Goal: Information Seeking & Learning: Learn about a topic

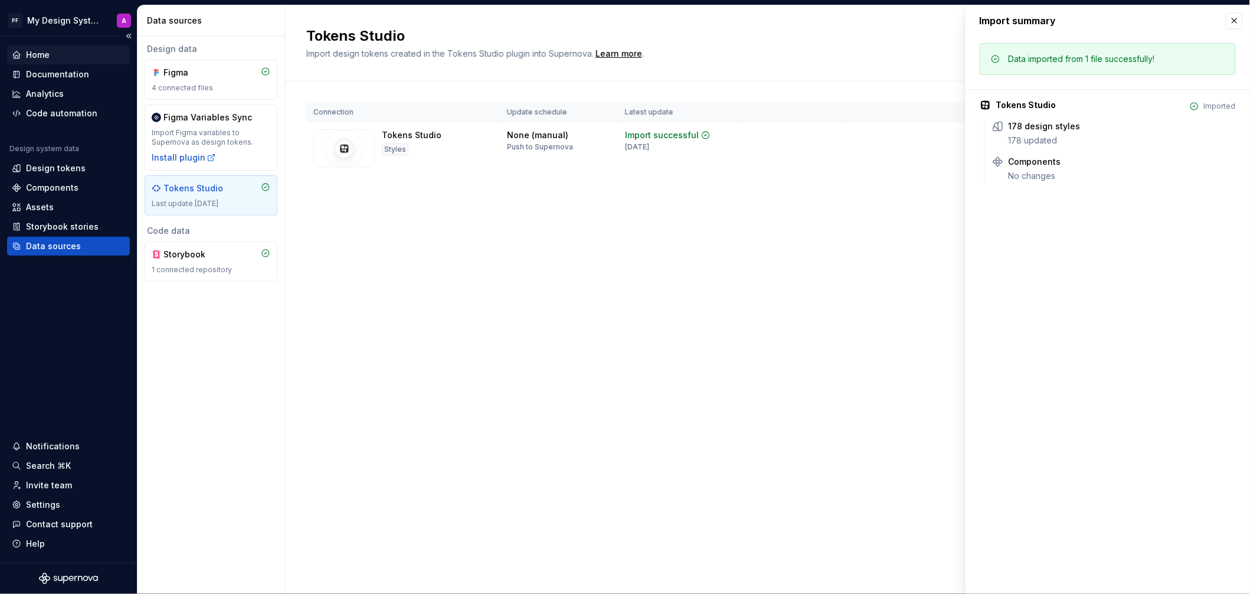
click at [52, 57] on div "Home" at bounding box center [68, 55] width 113 height 12
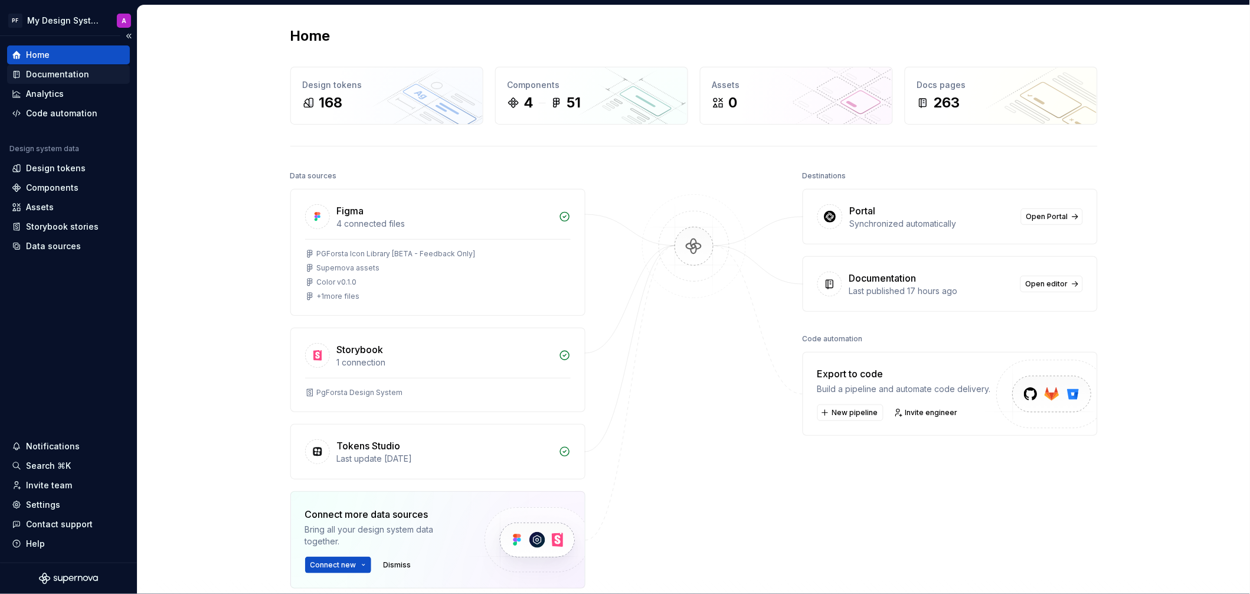
click at [51, 74] on div "Documentation" at bounding box center [57, 74] width 63 height 12
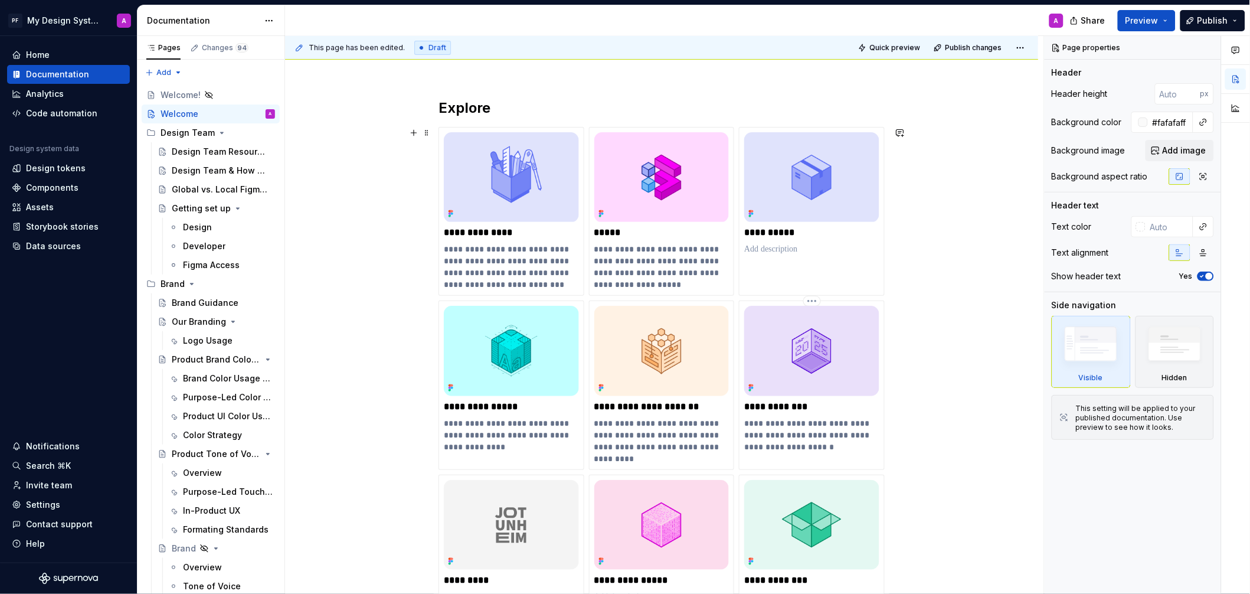
scroll to position [63, 0]
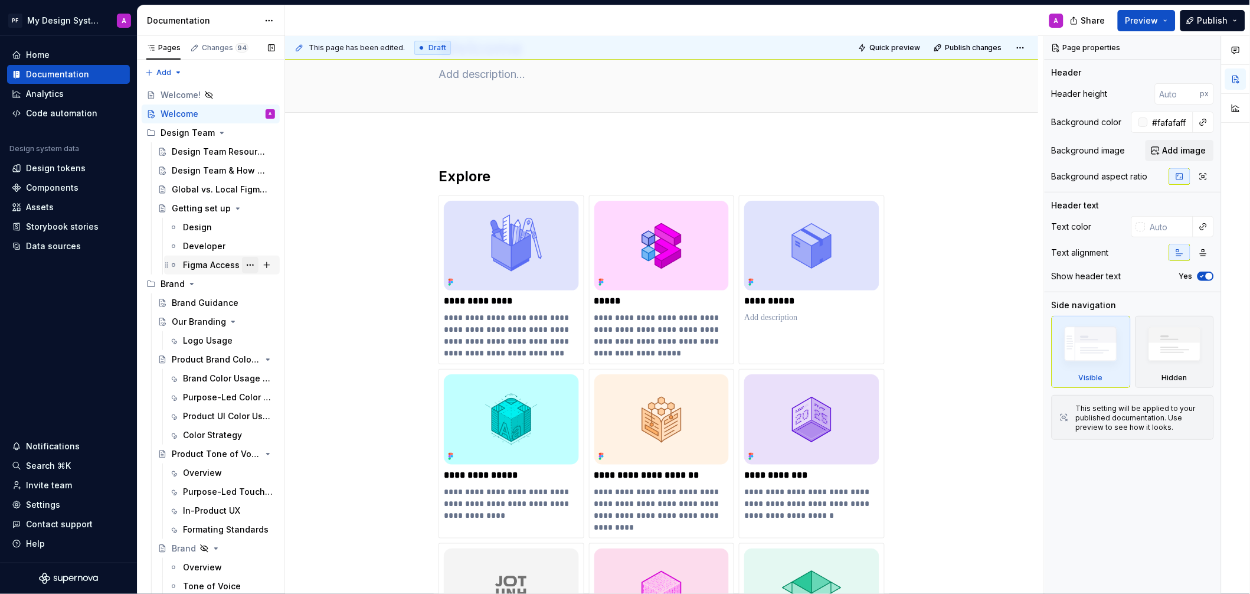
click at [250, 263] on button "Page tree" at bounding box center [250, 265] width 17 height 17
click at [395, 224] on html "PF My Design System A Home Documentation Analytics Code automation Design syste…" at bounding box center [625, 297] width 1250 height 594
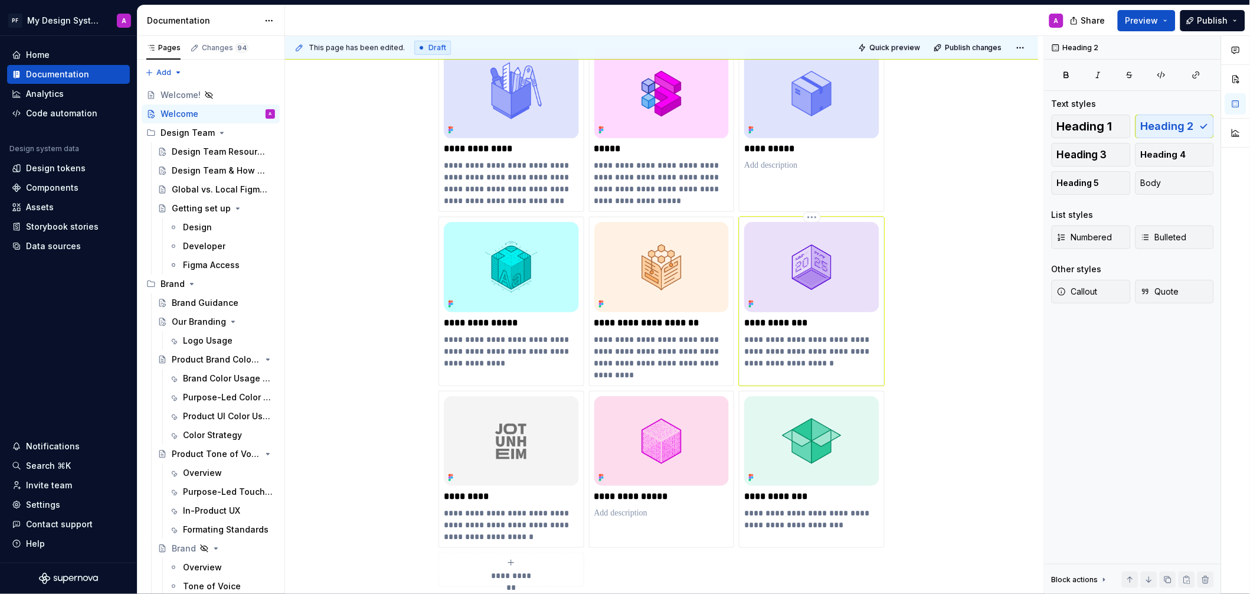
scroll to position [285, 0]
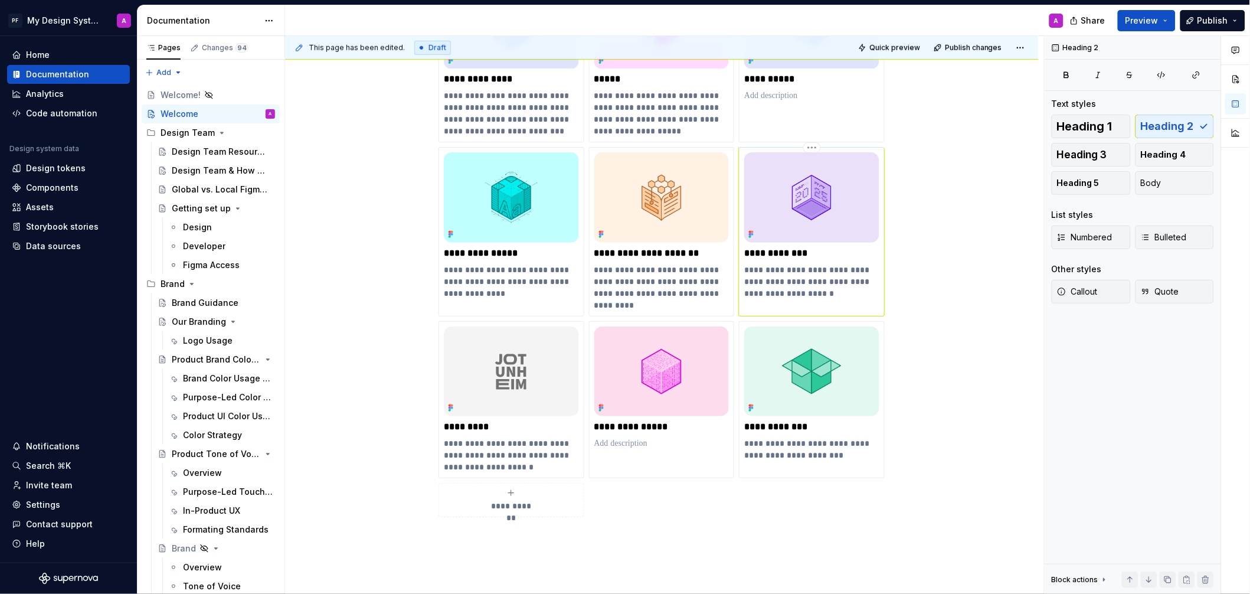
click at [781, 173] on img at bounding box center [811, 197] width 135 height 90
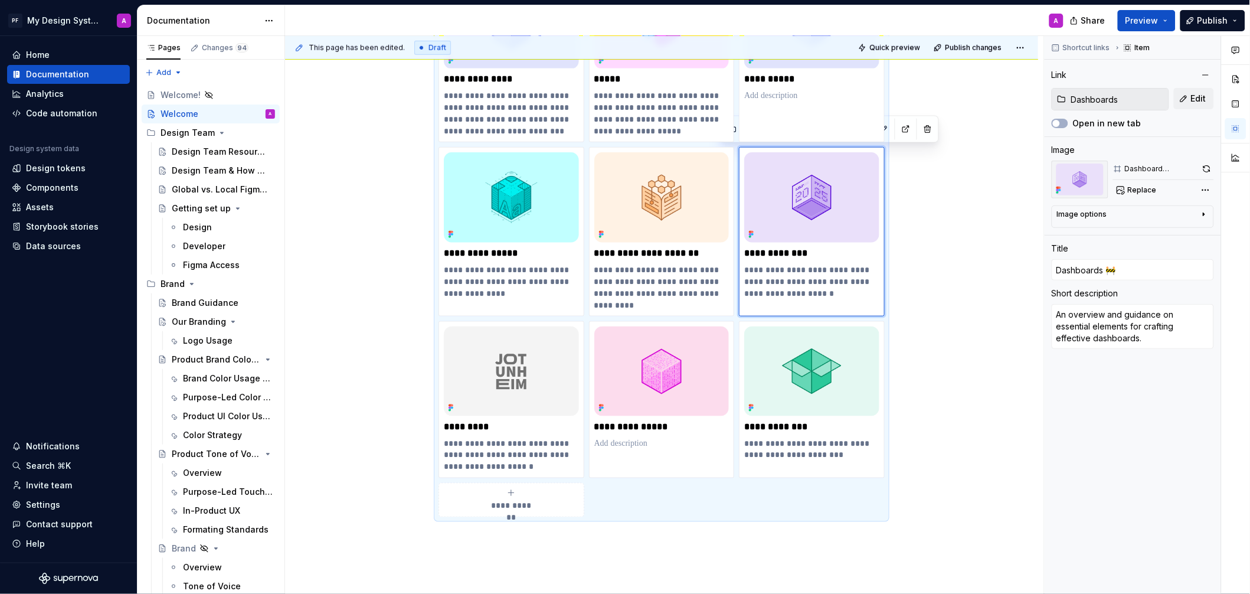
click at [982, 181] on div "**********" at bounding box center [661, 327] width 753 height 821
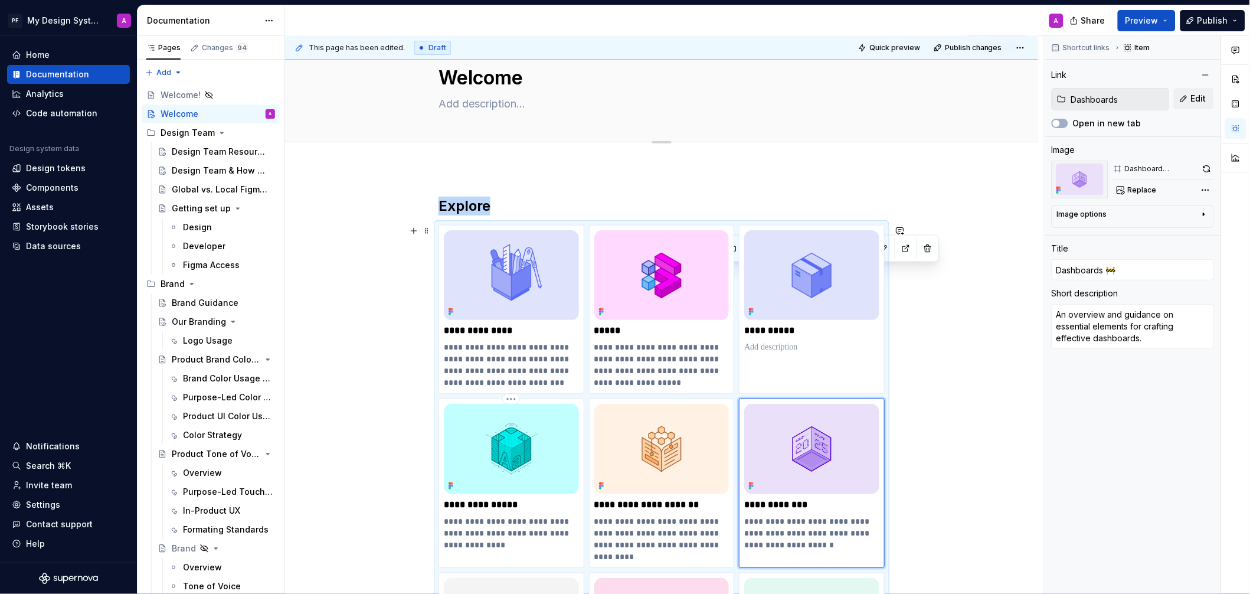
scroll to position [0, 0]
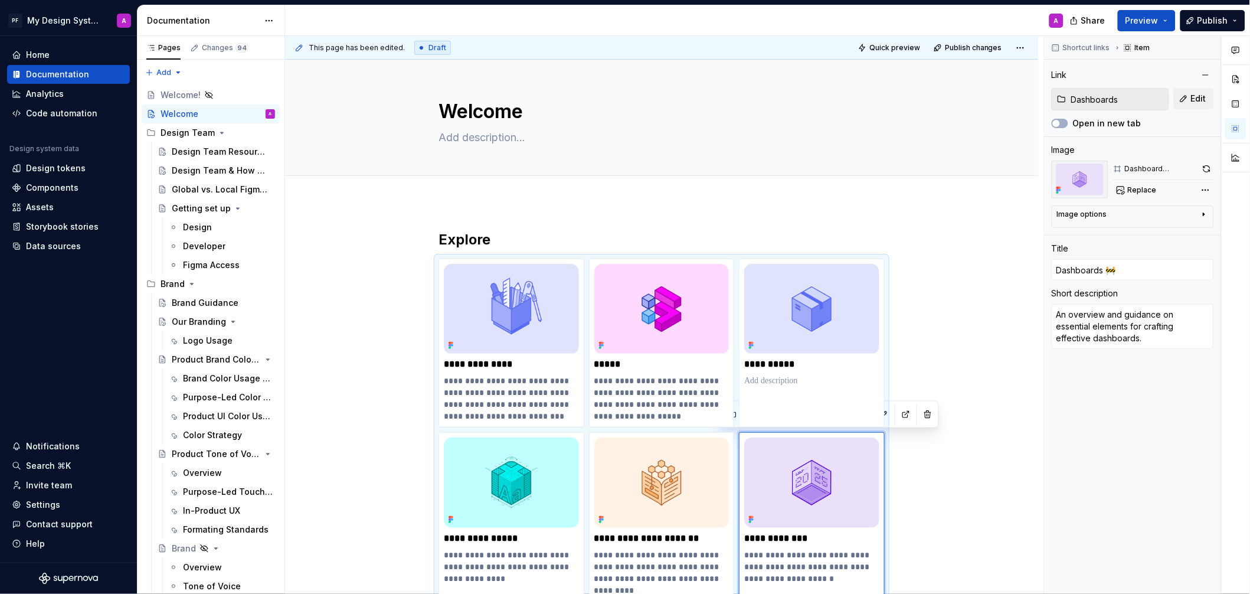
type textarea "*"
